Goal: Complete application form

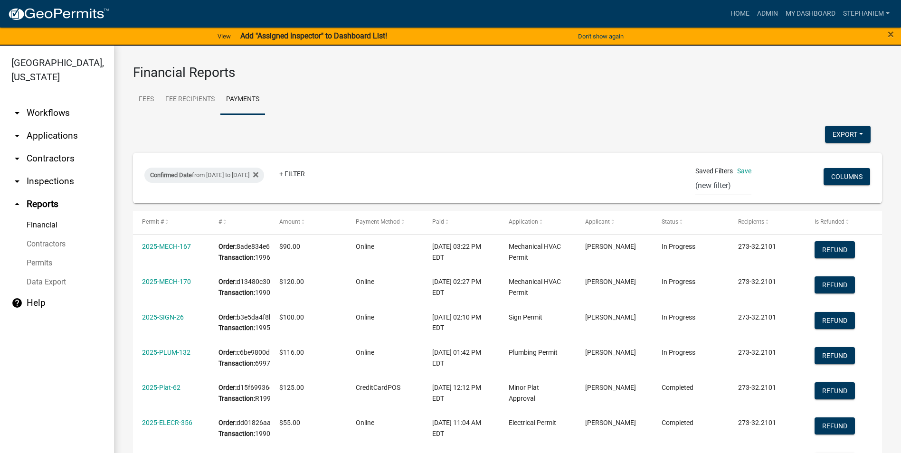
select select "0: null"
select select "3: 100"
click at [231, 176] on div "Confirmed Date from [DATE] to [DATE]" at bounding box center [204, 175] width 120 height 15
select select "custom"
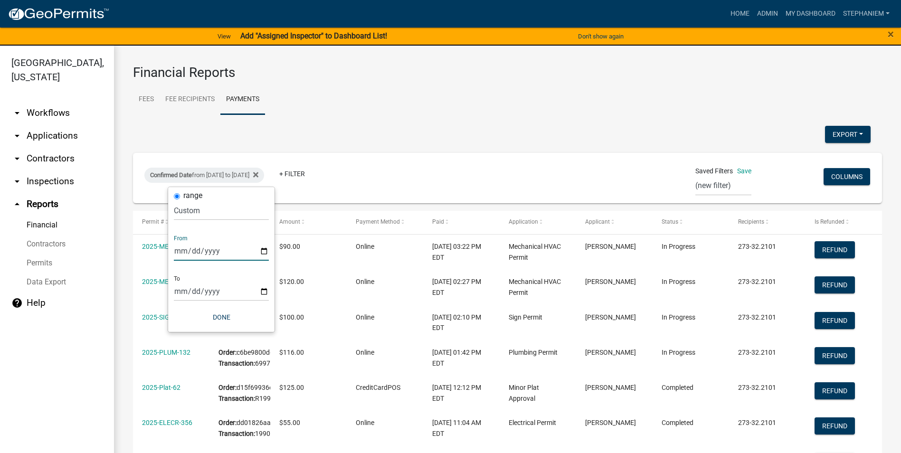
click at [264, 253] on input "[DATE]" at bounding box center [221, 250] width 95 height 19
type input "[DATE]"
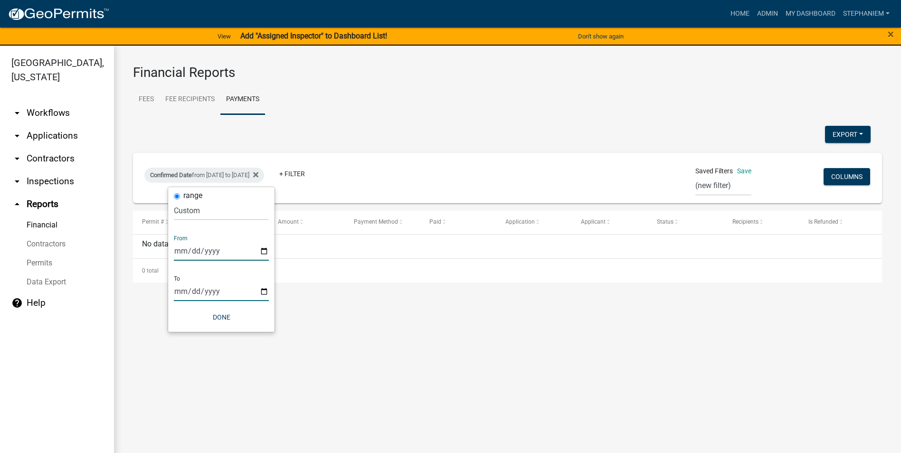
click at [266, 291] on input "[DATE]" at bounding box center [221, 291] width 95 height 19
type input "[DATE]"
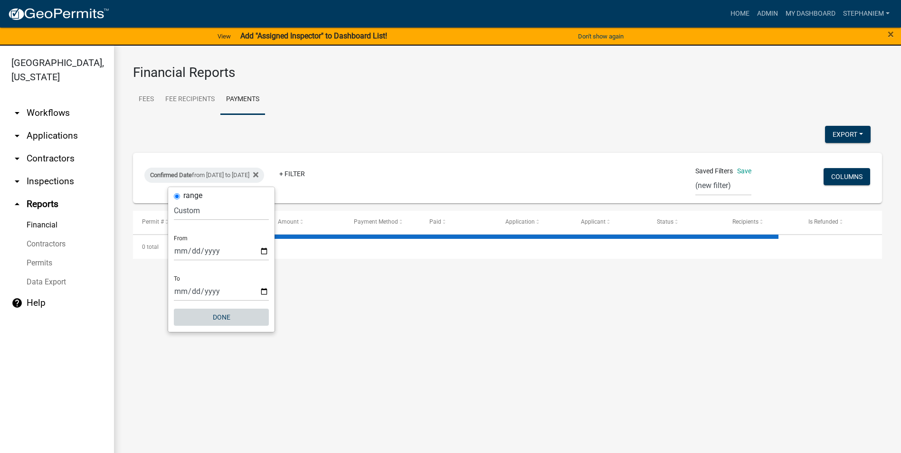
click at [236, 324] on button "Done" at bounding box center [221, 317] width 95 height 17
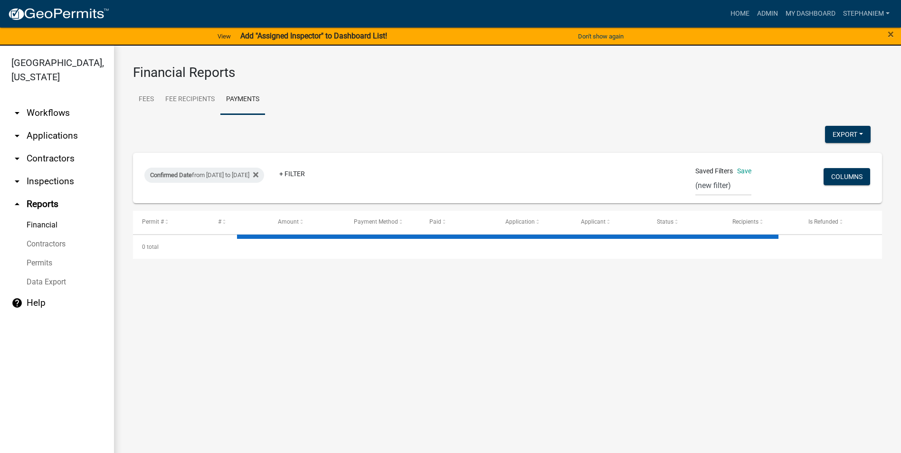
select select "3: 100"
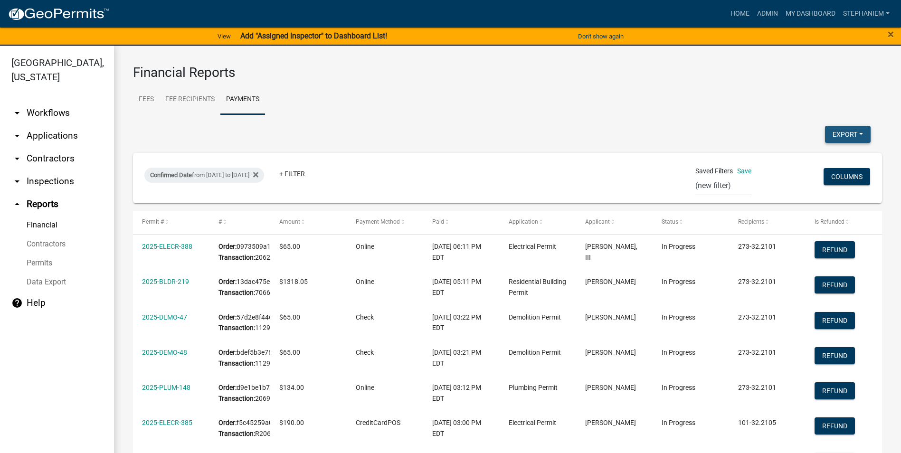
click at [838, 133] on button "Export" at bounding box center [848, 134] width 46 height 17
click at [821, 156] on button "Excel Format (.xlsx)" at bounding box center [826, 159] width 89 height 23
click at [763, 13] on link "Admin" at bounding box center [767, 14] width 28 height 18
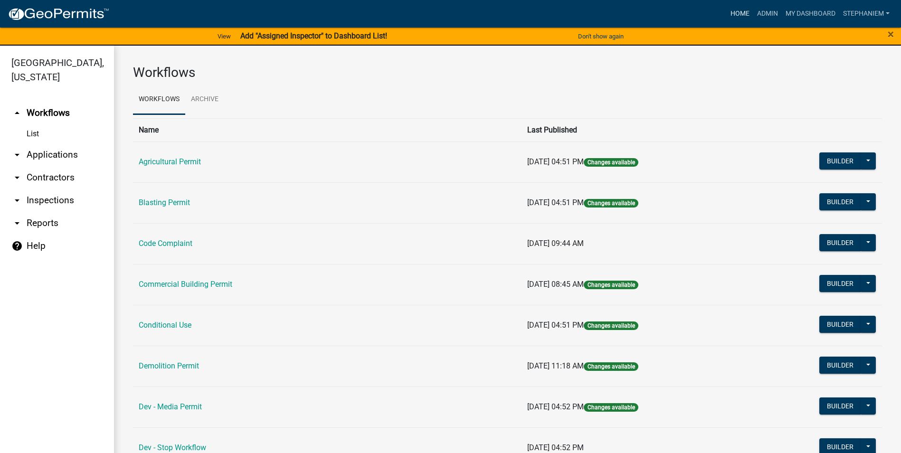
click at [730, 12] on link "Home" at bounding box center [740, 14] width 27 height 18
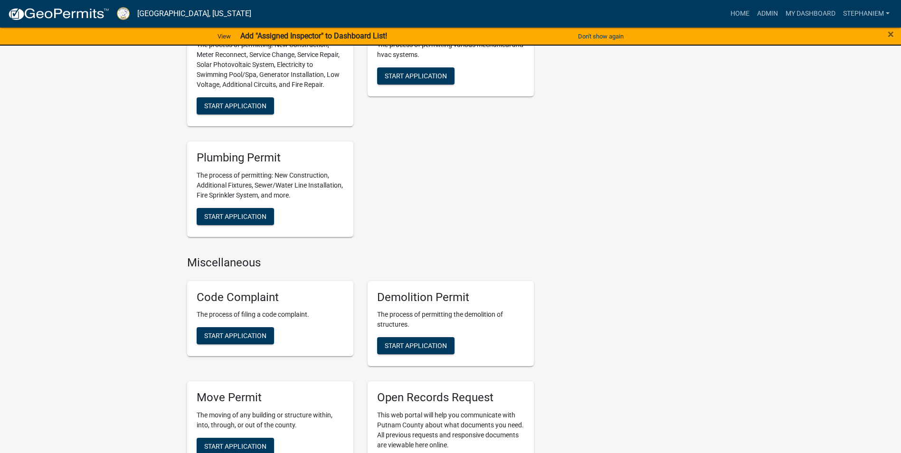
scroll to position [760, 0]
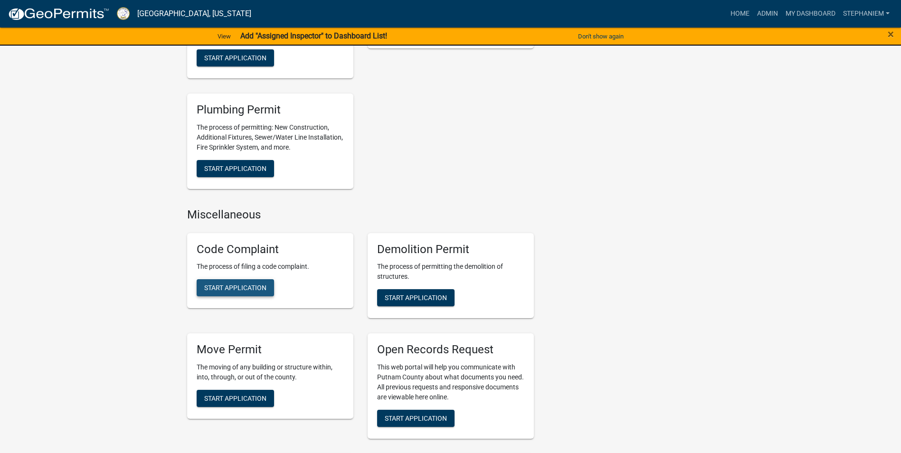
click at [250, 286] on span "Start Application" at bounding box center [235, 288] width 62 height 8
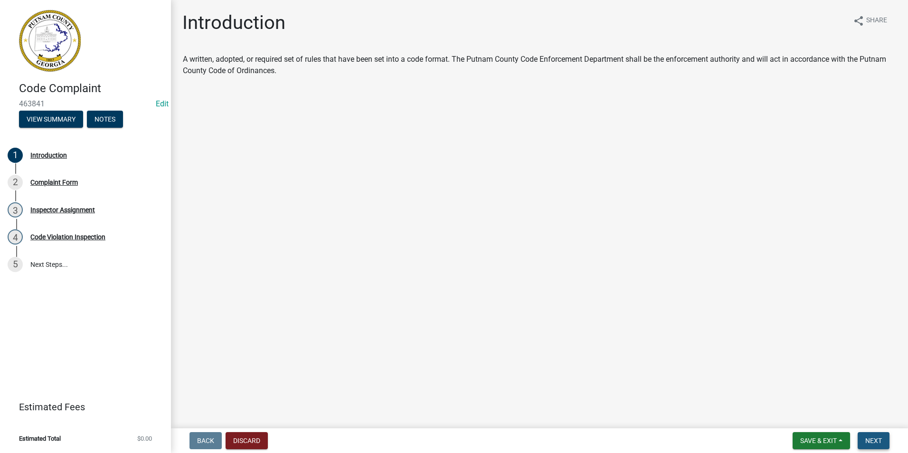
click at [873, 437] on span "Next" at bounding box center [873, 441] width 17 height 8
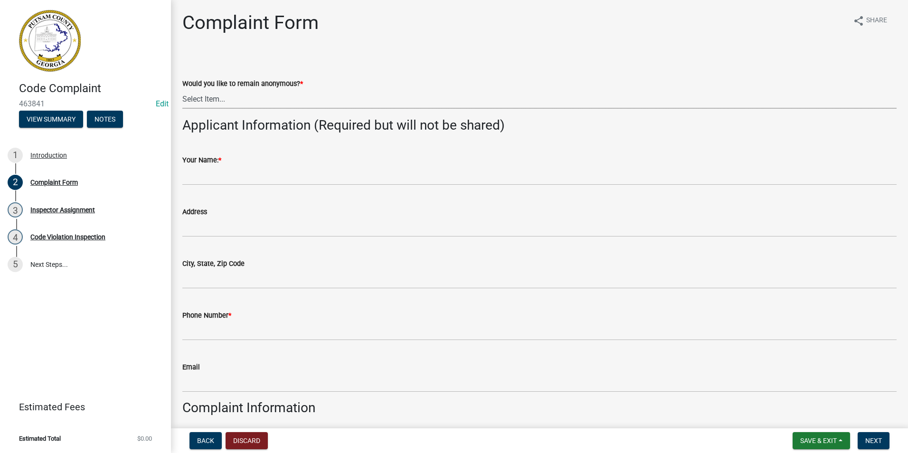
click at [221, 102] on select "Select Item... Yes No" at bounding box center [539, 98] width 714 height 19
click at [182, 89] on select "Select Item... Yes No" at bounding box center [539, 98] width 714 height 19
select select "76170ab1-b25a-468b-8231-d5eb0e85b261"
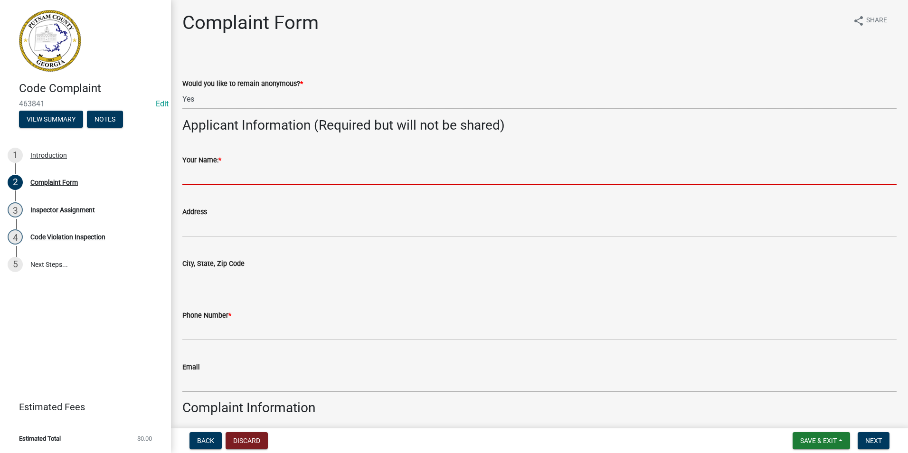
click at [219, 175] on input "Your Name: *" at bounding box center [539, 175] width 714 height 19
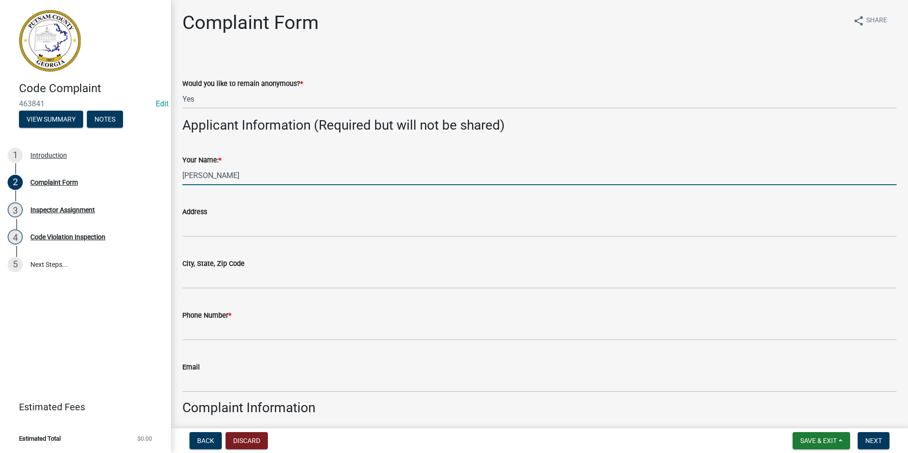
type input "[PERSON_NAME]"
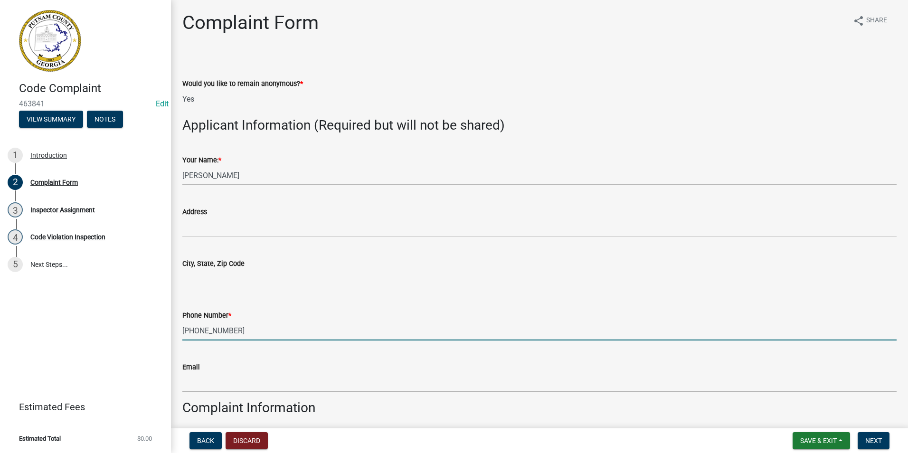
type input "[PHONE_NUMBER]"
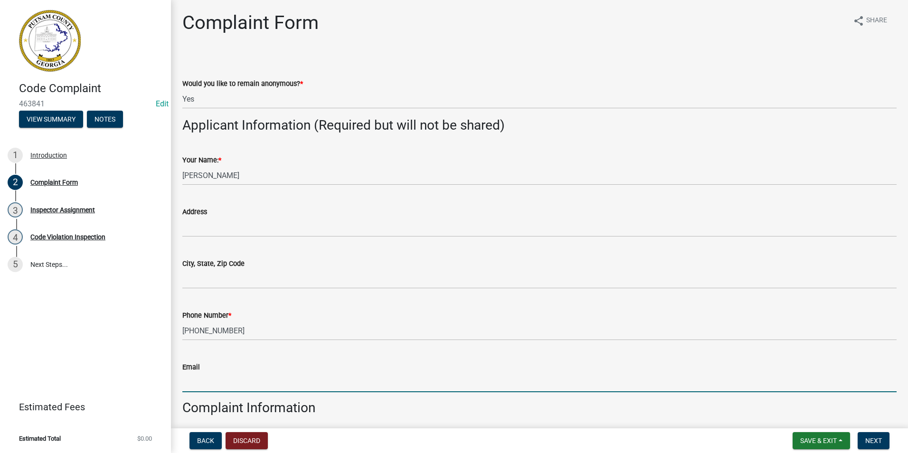
scroll to position [246, 0]
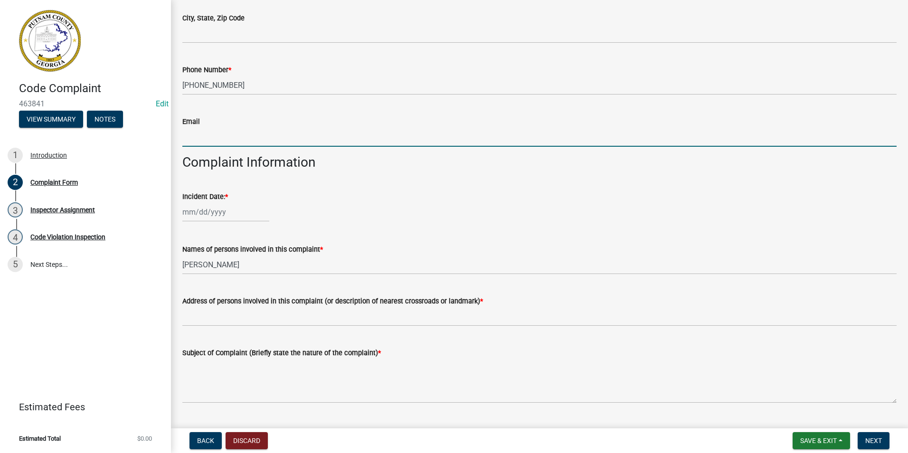
select select "8"
select select "2025"
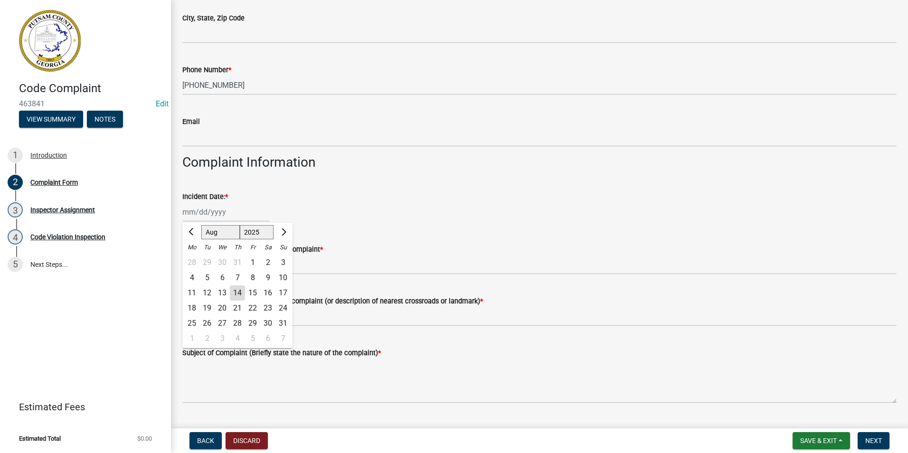
click at [240, 296] on div "14" at bounding box center [237, 292] width 15 height 15
type input "[DATE]"
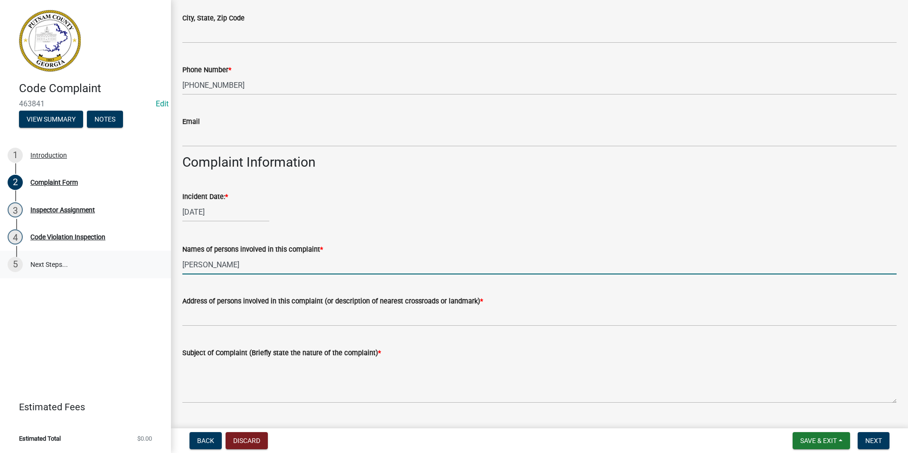
drag, startPoint x: 267, startPoint y: 267, endPoint x: 153, endPoint y: 268, distance: 114.0
click at [153, 268] on div "Code Complaint 463841 Edit View Summary Notes 1 Introduction 2 Complaint Form 3…" at bounding box center [454, 226] width 908 height 453
type input "N/A"
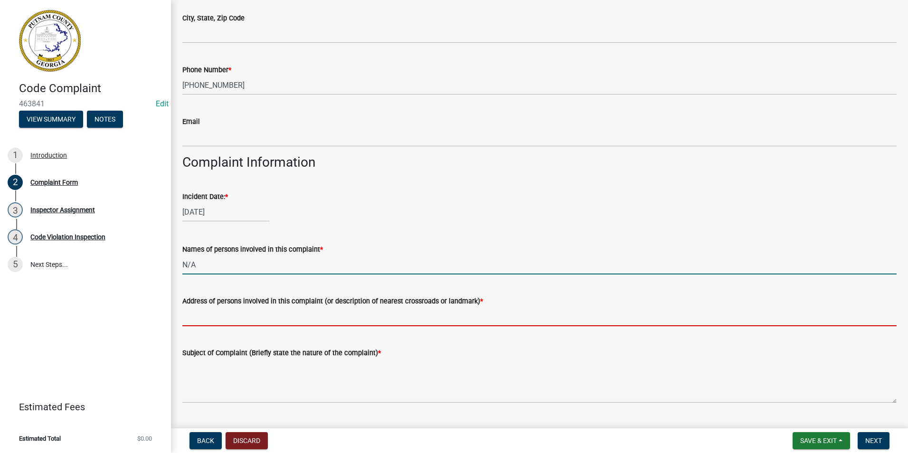
click at [186, 313] on input "Address of persons involved in this complaint (or description of nearest crossr…" at bounding box center [539, 316] width 714 height 19
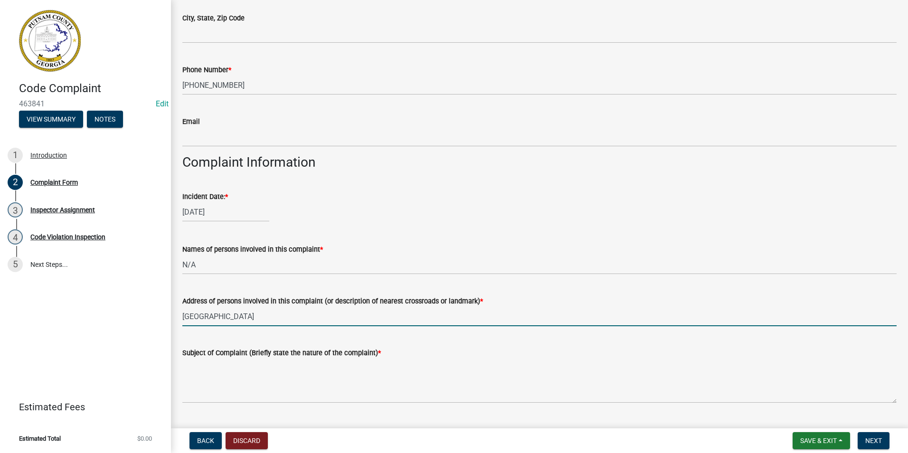
type input "[GEOGRAPHIC_DATA]"
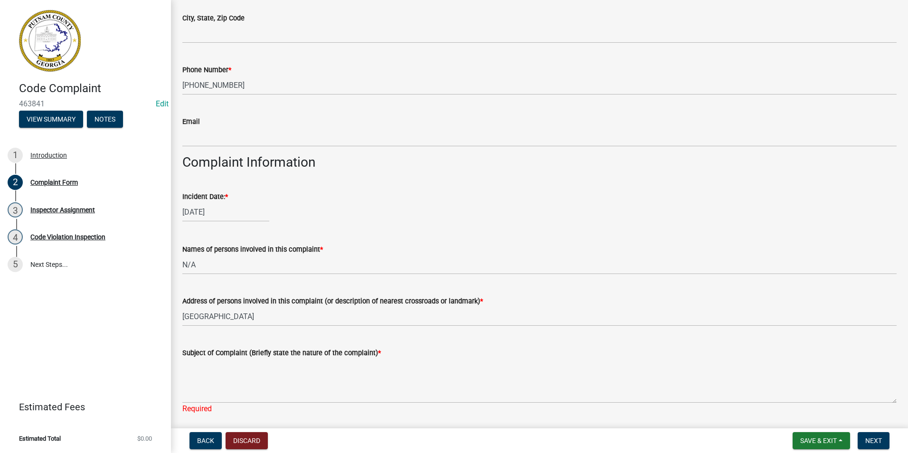
scroll to position [487, 0]
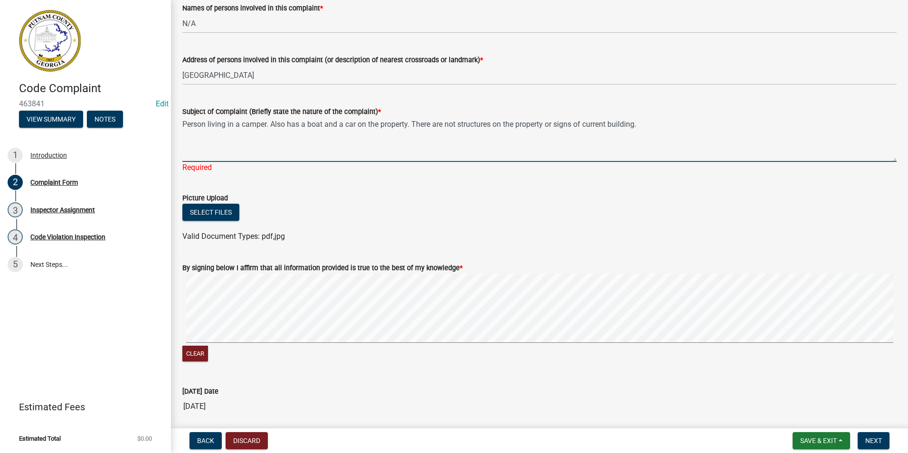
click at [673, 124] on textarea "Person living in a camper. Also has a boat and a car on the property. There are…" at bounding box center [539, 139] width 714 height 45
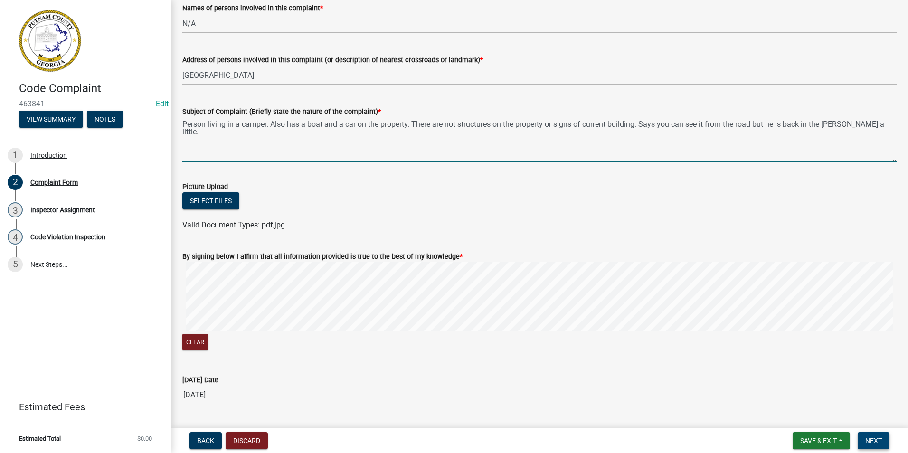
type textarea "Person living in a camper. Also has a boat and a car on the property. There are…"
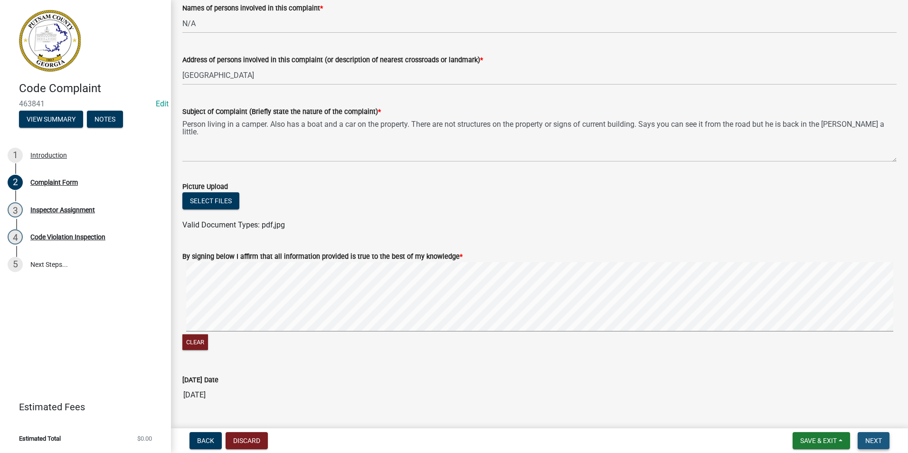
click at [881, 442] on span "Next" at bounding box center [873, 441] width 17 height 8
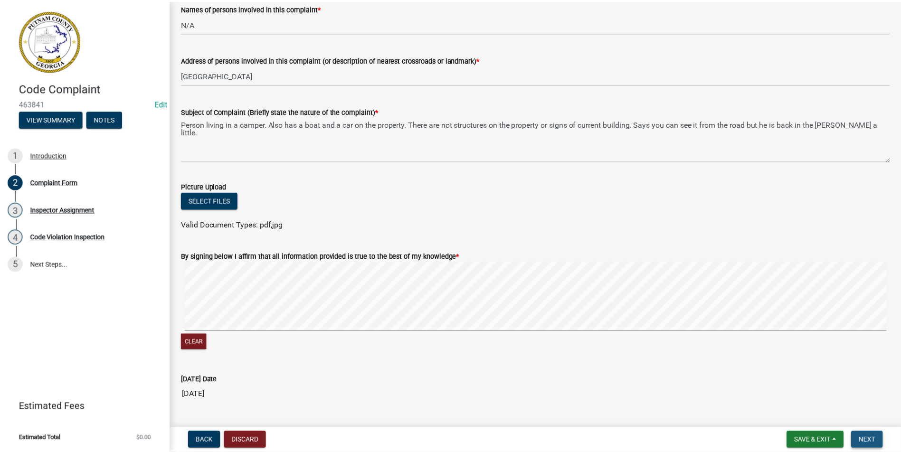
scroll to position [0, 0]
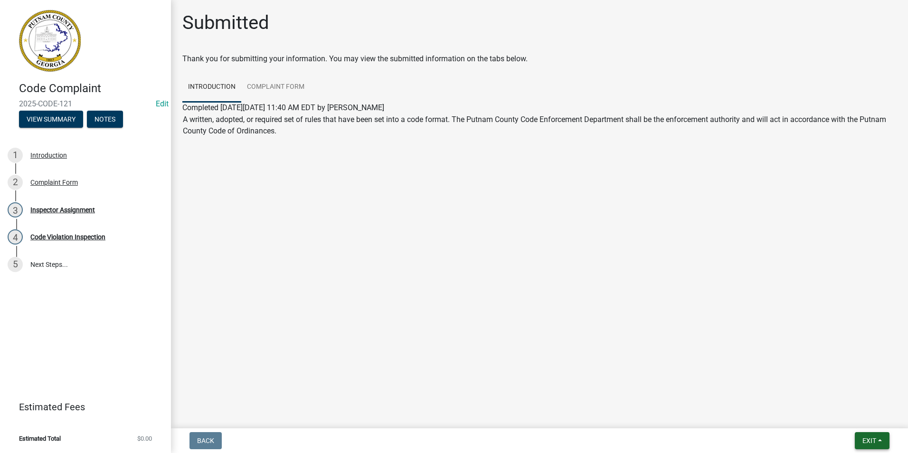
click at [867, 435] on button "Exit" at bounding box center [872, 440] width 35 height 17
click at [863, 417] on button "Save & Exit" at bounding box center [852, 416] width 76 height 23
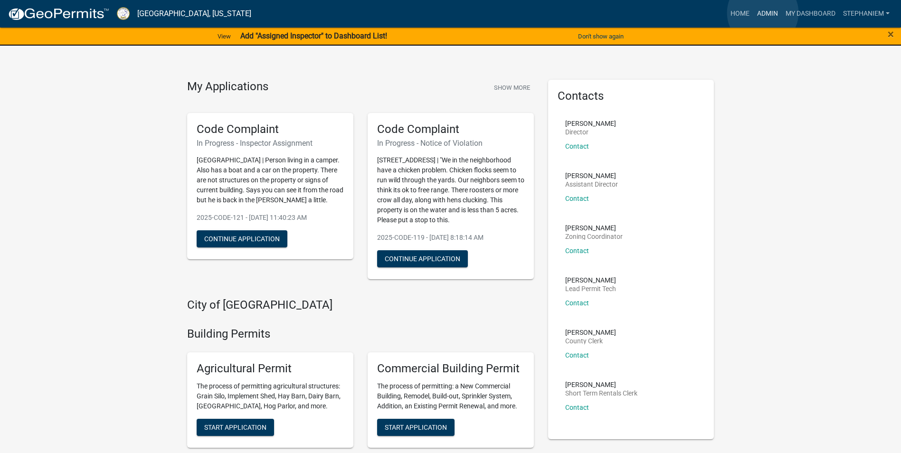
click at [763, 13] on link "Admin" at bounding box center [767, 14] width 28 height 18
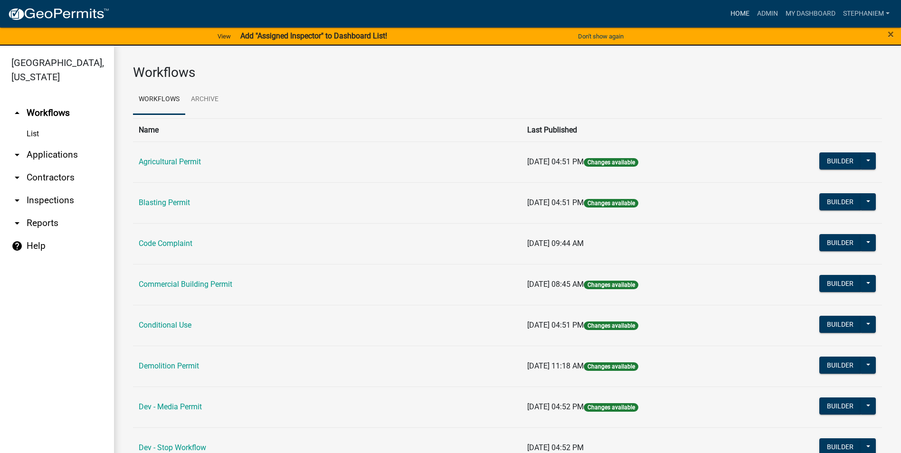
click at [732, 17] on link "Home" at bounding box center [740, 14] width 27 height 18
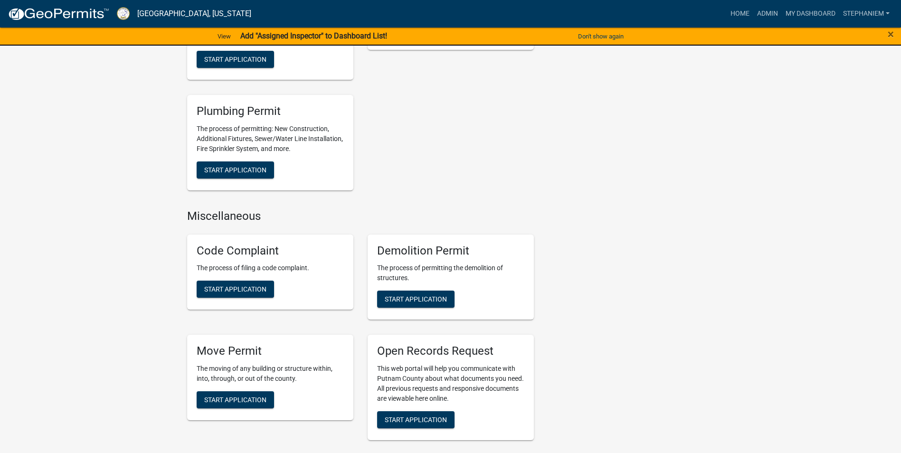
scroll to position [760, 0]
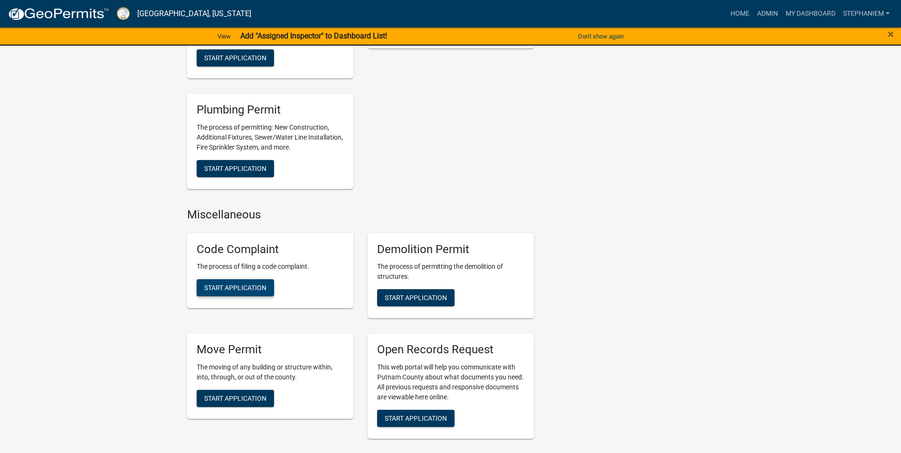
click at [249, 280] on button "Start Application" at bounding box center [235, 287] width 77 height 17
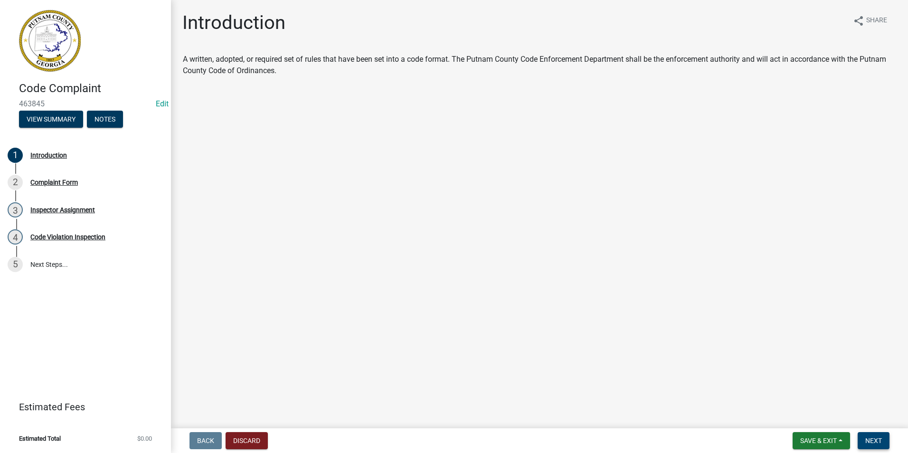
click at [870, 440] on span "Next" at bounding box center [873, 441] width 17 height 8
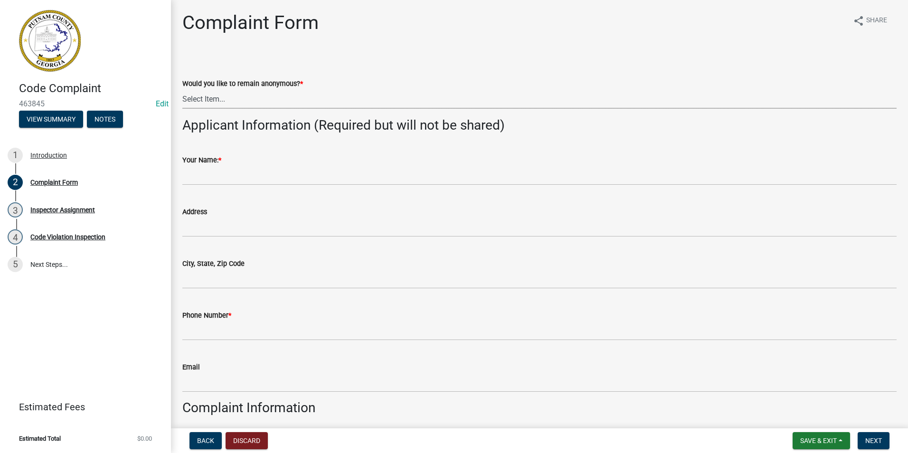
click at [240, 102] on select "Select Item... Yes No" at bounding box center [539, 98] width 714 height 19
click at [182, 89] on select "Select Item... Yes No" at bounding box center [539, 98] width 714 height 19
select select "76170ab1-b25a-468b-8231-d5eb0e85b261"
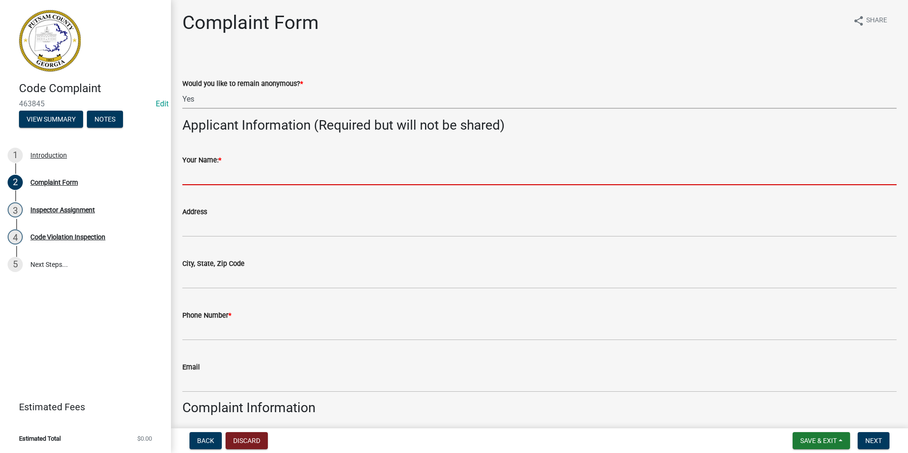
click at [211, 174] on input "Your Name: *" at bounding box center [539, 175] width 714 height 19
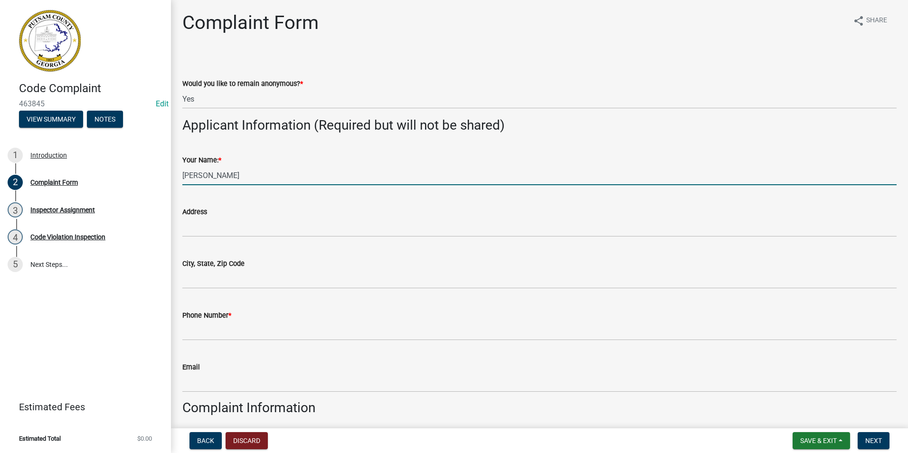
type input "[PERSON_NAME]"
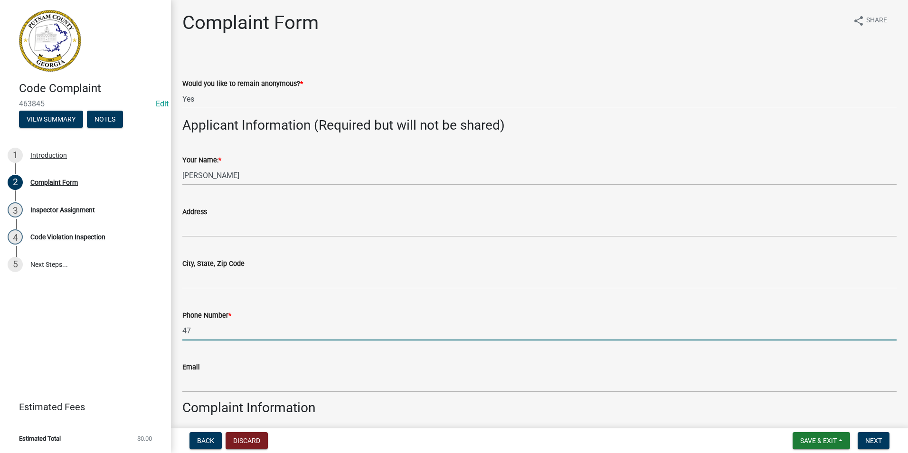
type input "4"
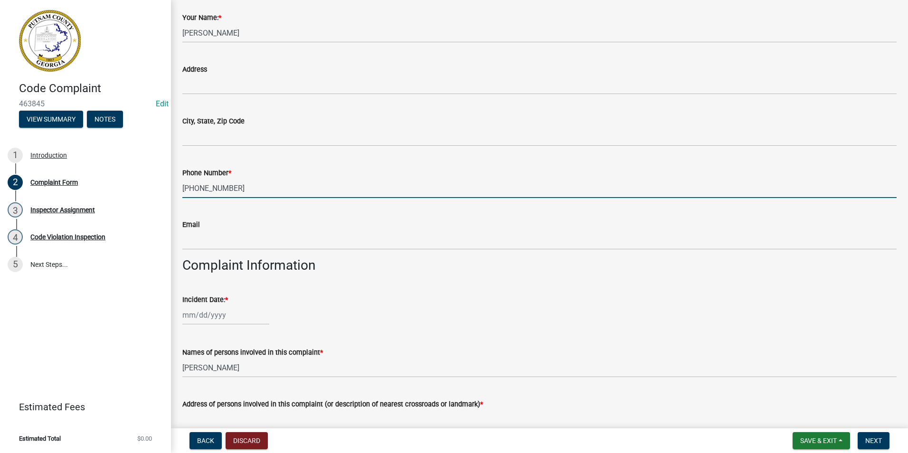
type input "[PHONE_NUMBER]"
select select "8"
select select "2025"
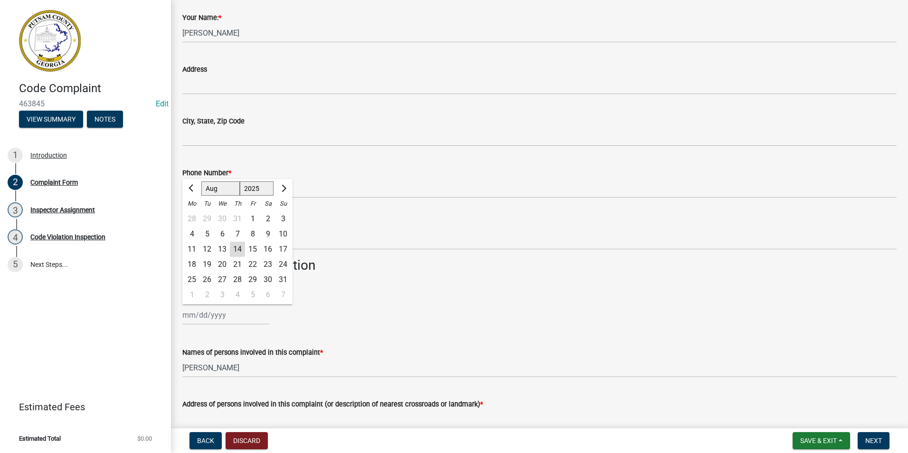
click at [237, 317] on div "[PERSON_NAME] Feb Mar Apr [PERSON_NAME][DATE] Oct Nov [DATE] 1526 1527 1528 152…" at bounding box center [225, 314] width 87 height 19
click at [239, 247] on div "14" at bounding box center [237, 249] width 15 height 15
type input "[DATE]"
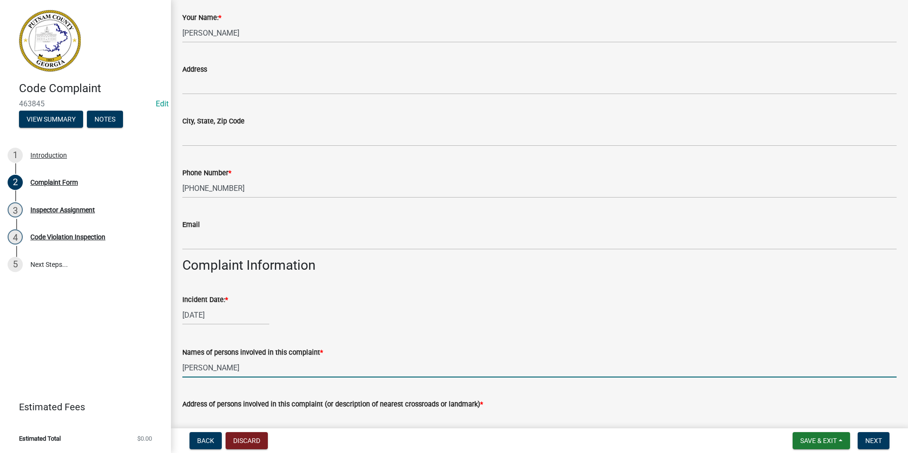
drag, startPoint x: 243, startPoint y: 366, endPoint x: 180, endPoint y: 373, distance: 63.2
click at [180, 373] on div "Names of persons involved in this complaint * [PERSON_NAME]" at bounding box center [539, 355] width 729 height 44
type input "N/A"
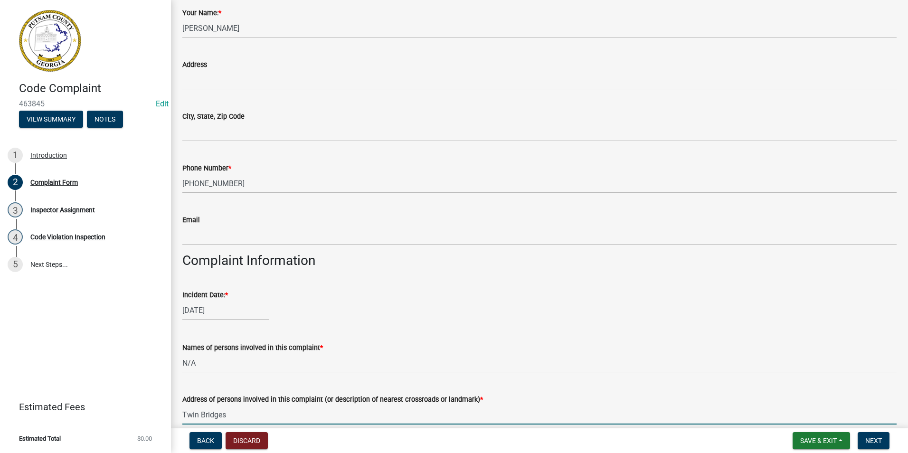
type input "Twin Bridges"
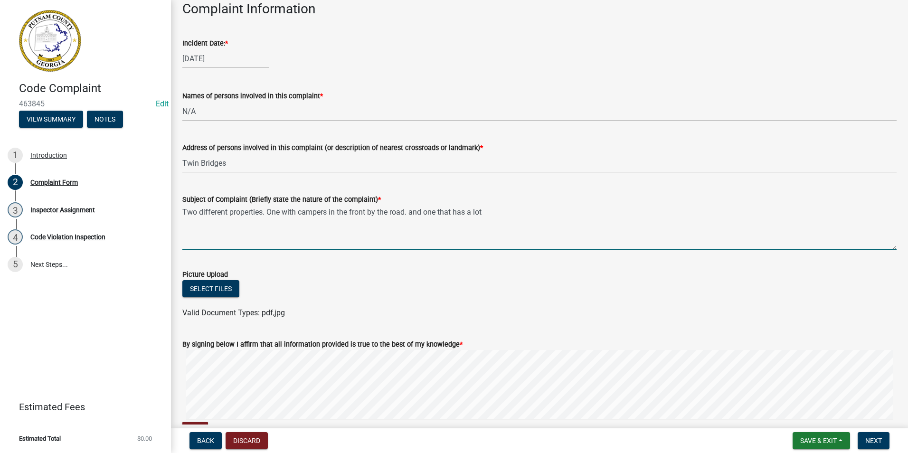
click at [406, 213] on textarea "Two different properties. One with campers in the front by the road. and one th…" at bounding box center [539, 227] width 714 height 45
click at [579, 217] on textarea "Two different properties. One with campers in the front by the road and abandon…" at bounding box center [539, 227] width 714 height 45
drag, startPoint x: 495, startPoint y: 212, endPoint x: 483, endPoint y: 219, distance: 14.3
click at [483, 219] on textarea "Two different properties. One with campers in the front by the road and abandon…" at bounding box center [539, 227] width 714 height 45
click at [489, 214] on textarea "Two different properties. One with campers in the front by the road and abandon…" at bounding box center [539, 227] width 714 height 45
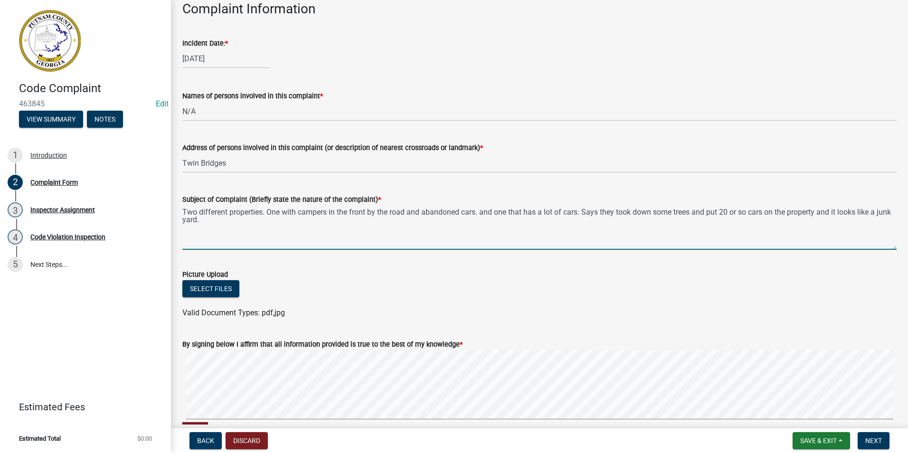
drag, startPoint x: 493, startPoint y: 213, endPoint x: 483, endPoint y: 214, distance: 10.0
click at [483, 214] on textarea "Two different properties. One with campers in the front by the road and abandon…" at bounding box center [539, 227] width 714 height 45
type textarea "Two different properties. One with campers in the front by the road and abandon…"
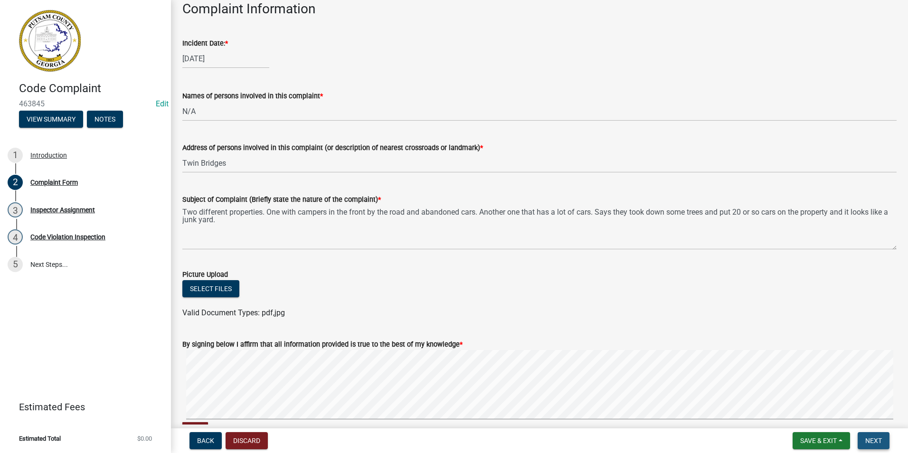
click at [880, 444] on span "Next" at bounding box center [873, 441] width 17 height 8
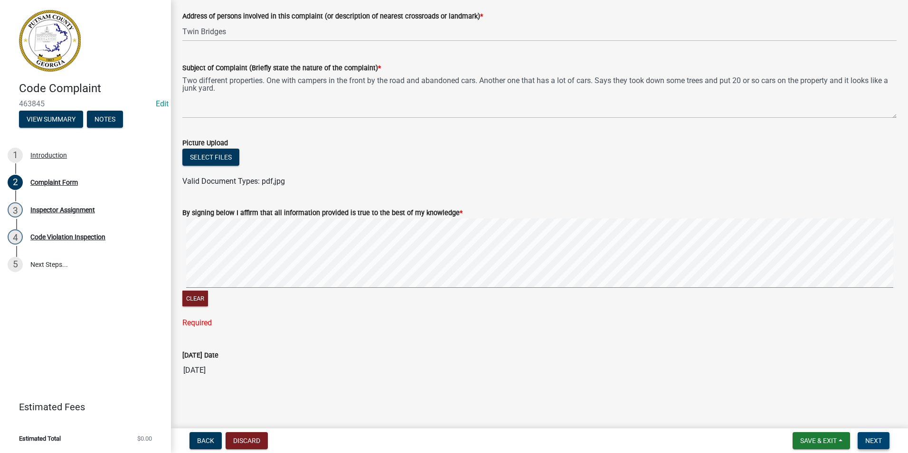
scroll to position [512, 0]
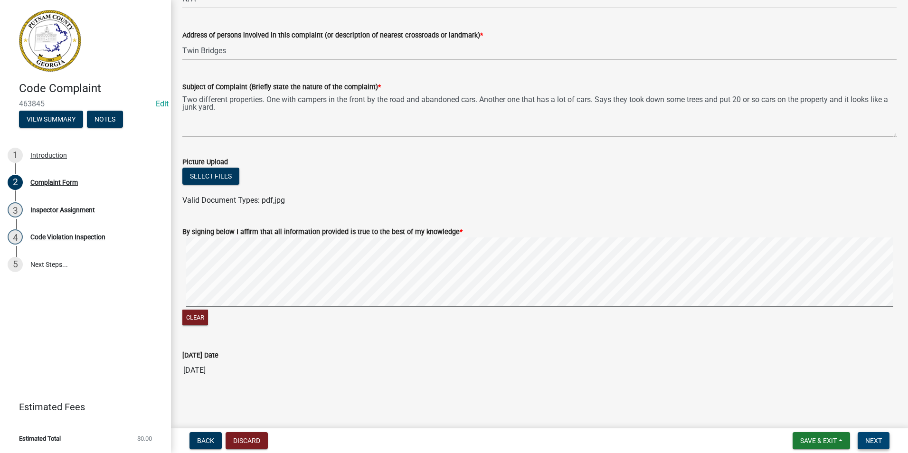
click at [863, 434] on button "Next" at bounding box center [874, 440] width 32 height 17
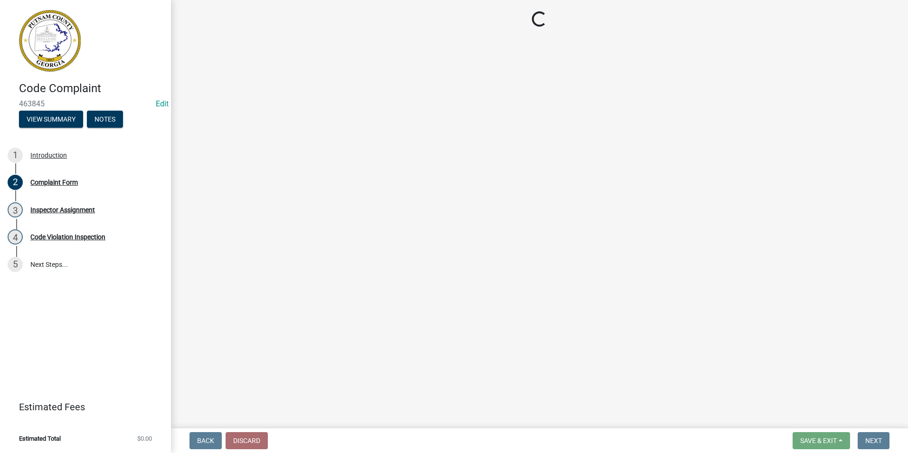
select select "76170ab1-b25a-468b-8231-d5eb0e85b261"
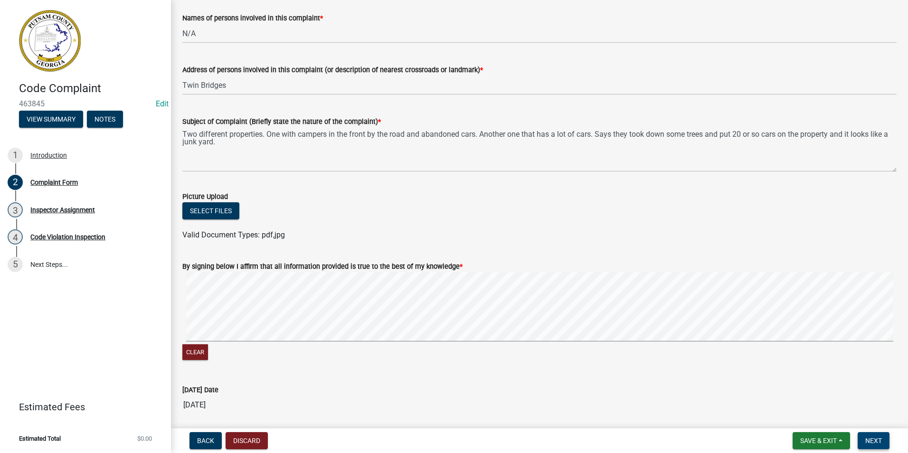
scroll to position [512, 0]
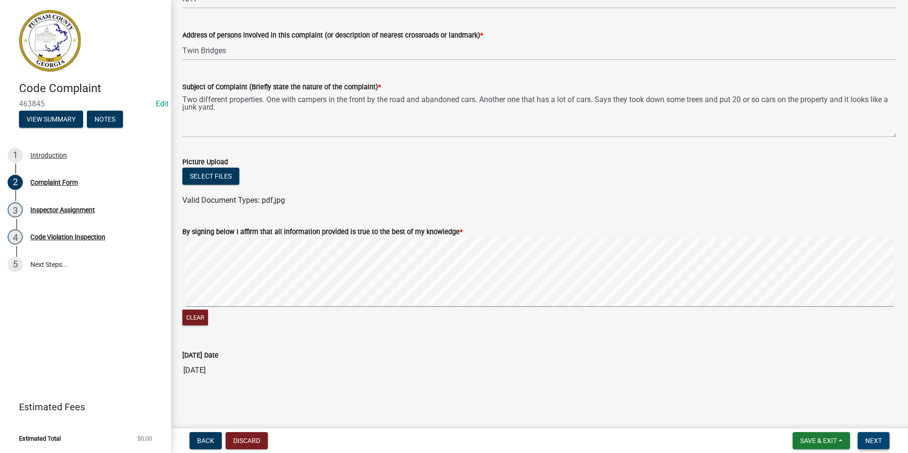
click at [876, 444] on span "Next" at bounding box center [873, 441] width 17 height 8
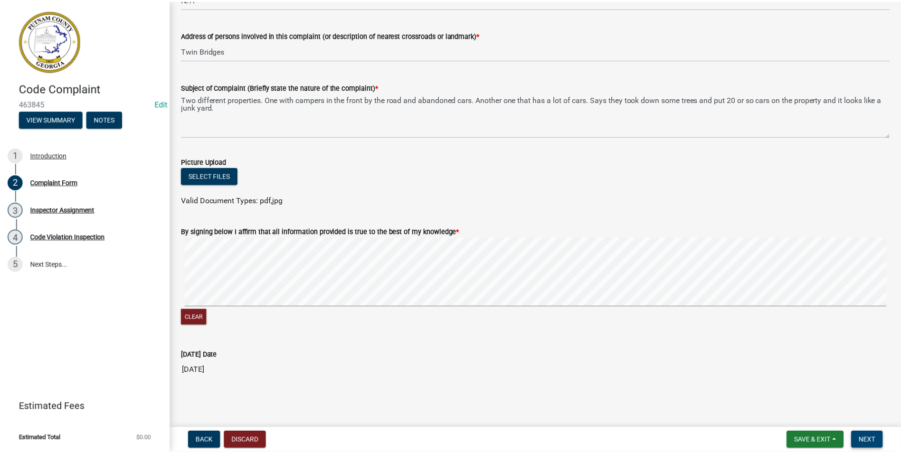
scroll to position [0, 0]
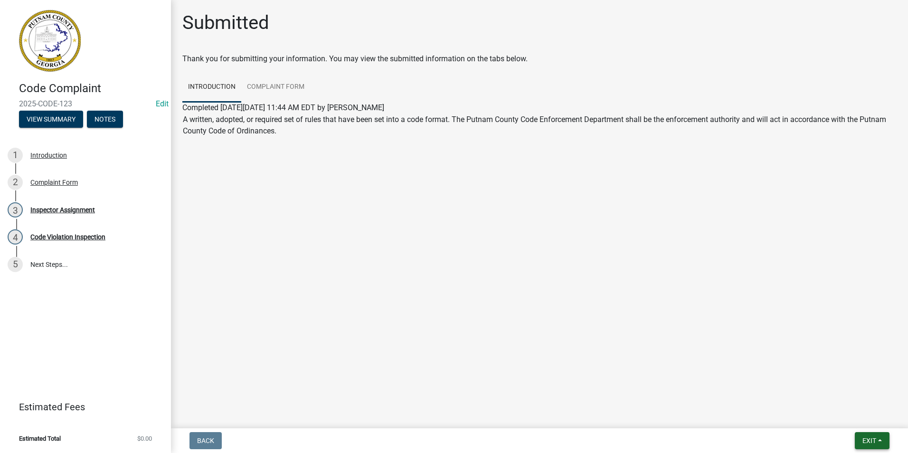
click at [863, 441] on span "Exit" at bounding box center [870, 441] width 14 height 8
click at [863, 419] on button "Save & Exit" at bounding box center [852, 416] width 76 height 23
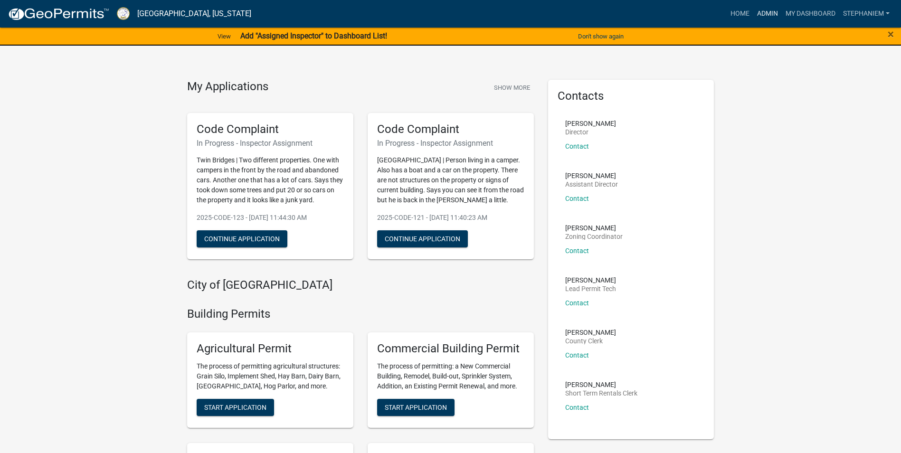
click at [767, 18] on link "Admin" at bounding box center [767, 14] width 28 height 18
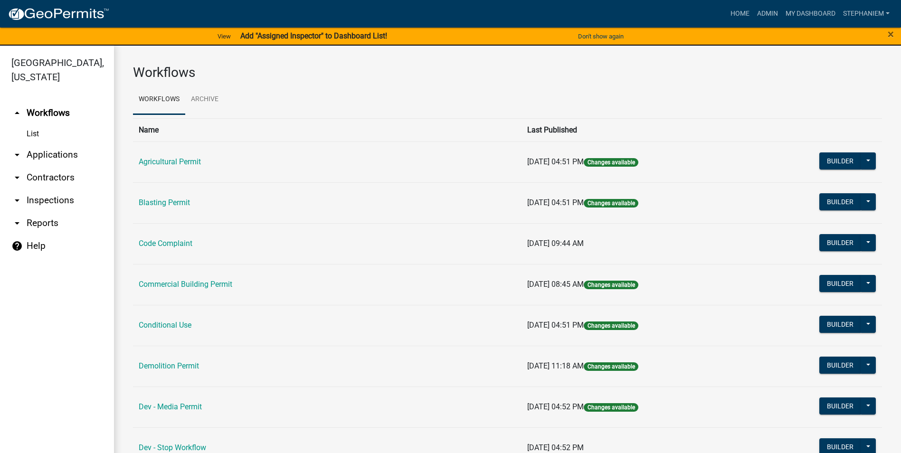
click at [46, 225] on link "arrow_drop_down Reports" at bounding box center [57, 223] width 114 height 23
select select "0: null"
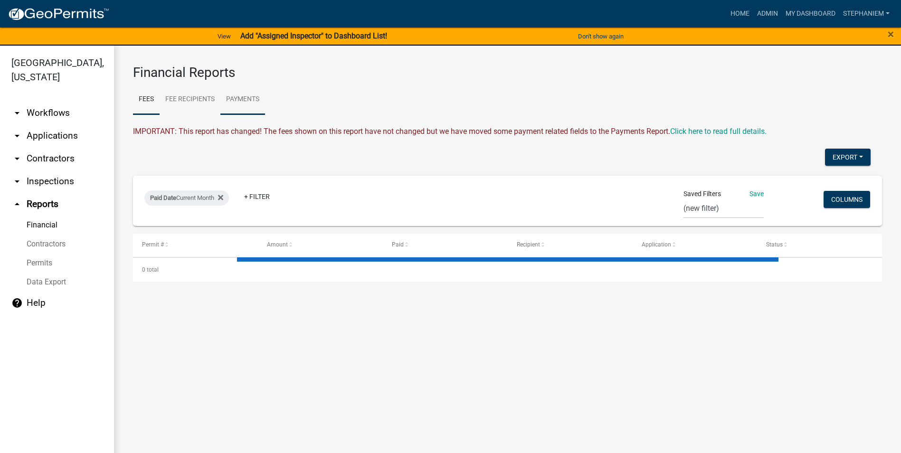
click at [229, 108] on link "Payments" at bounding box center [242, 100] width 45 height 30
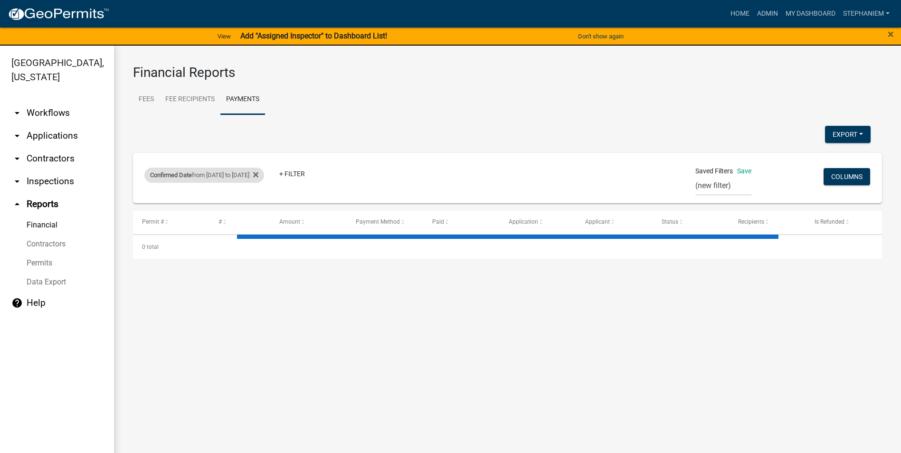
click at [228, 175] on div "Confirmed Date from [DATE] to [DATE]" at bounding box center [204, 175] width 120 height 15
select select "custom"
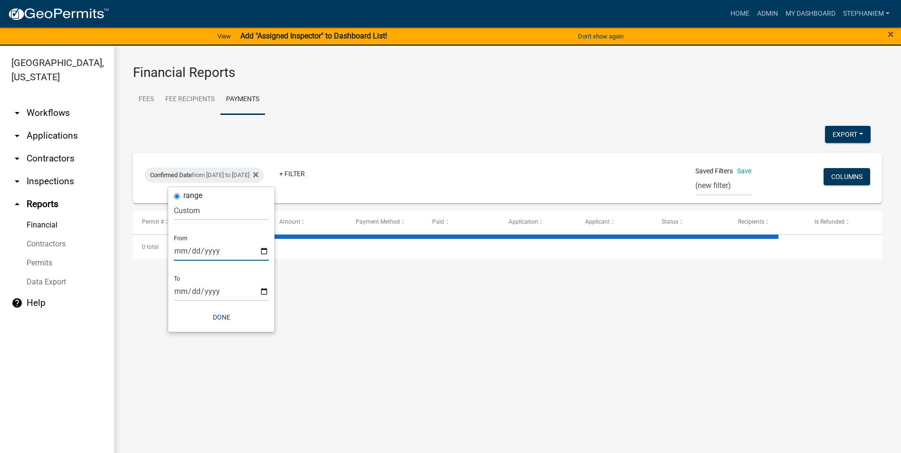
select select "3: 100"
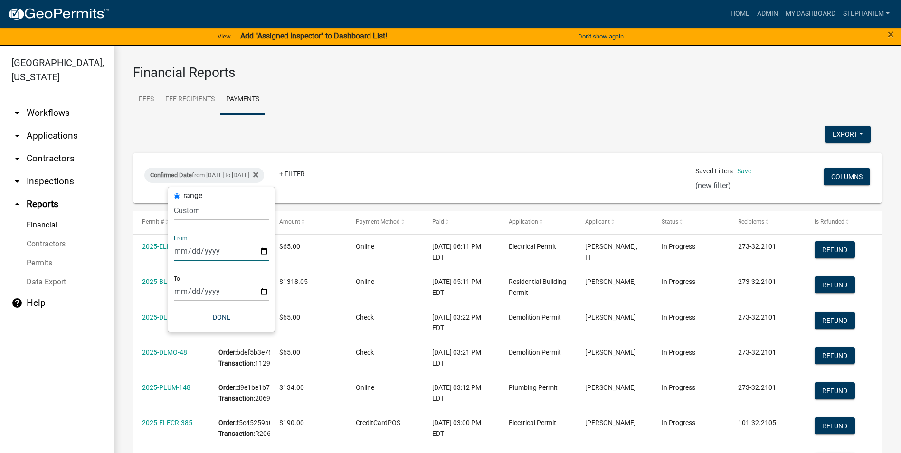
click at [262, 251] on input "[DATE]" at bounding box center [221, 250] width 95 height 19
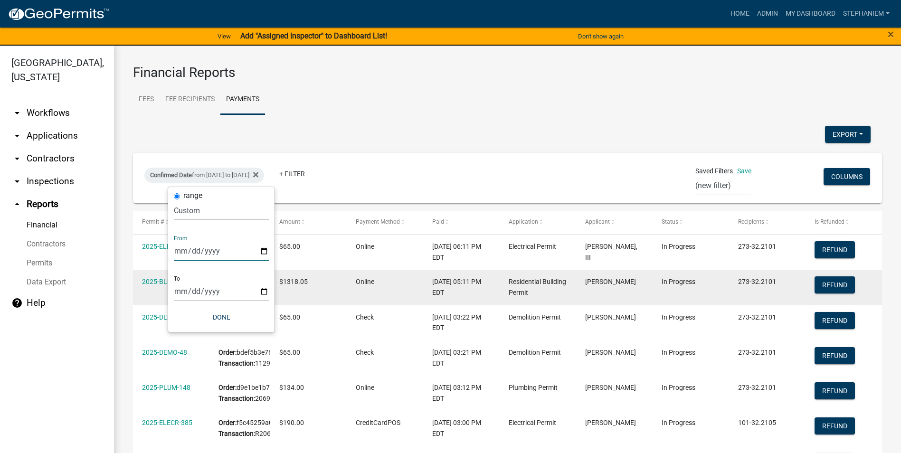
type input "[DATE]"
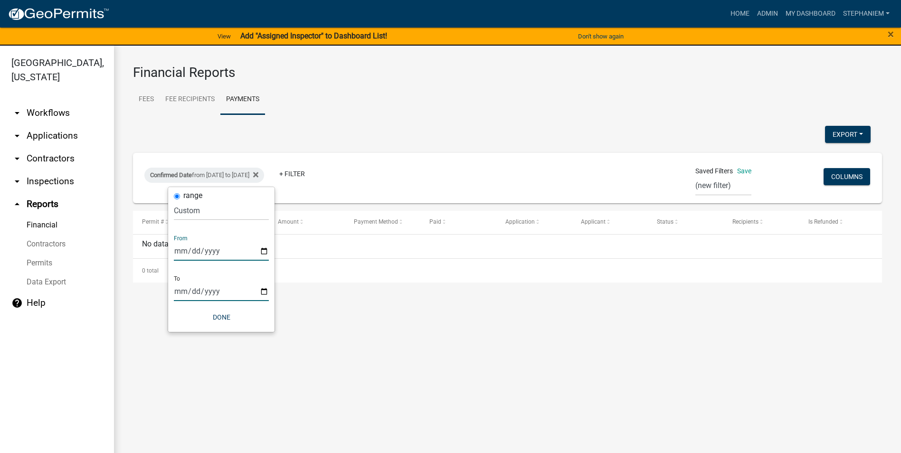
click at [261, 289] on input "[DATE]" at bounding box center [221, 291] width 95 height 19
type input "[DATE]"
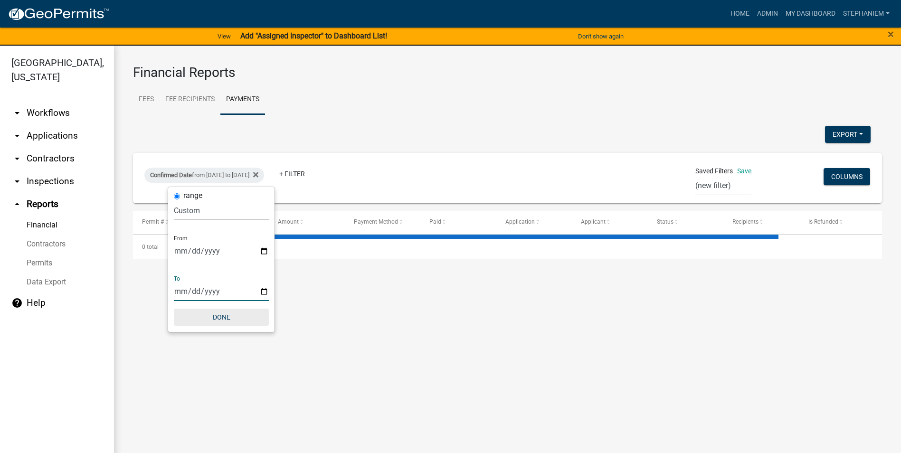
click at [236, 321] on button "Done" at bounding box center [221, 317] width 95 height 17
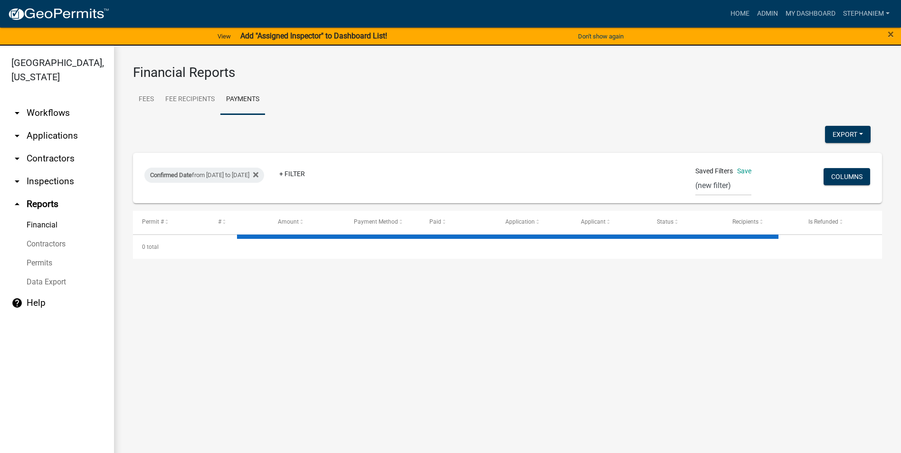
select select "3: 100"
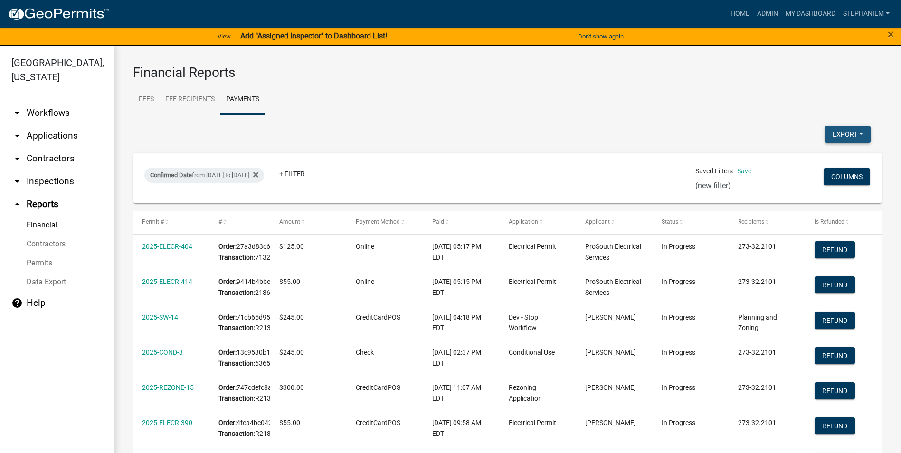
click at [833, 140] on button "Export" at bounding box center [848, 134] width 46 height 17
click at [807, 156] on button "Excel Format (.xlsx)" at bounding box center [826, 159] width 89 height 23
